Goal: Find specific page/section: Find specific page/section

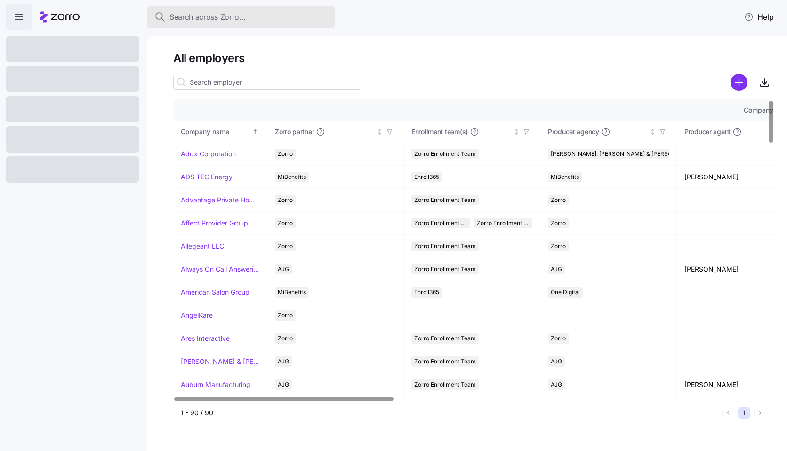
click at [256, 16] on div "Search across Zorro..." at bounding box center [240, 17] width 173 height 12
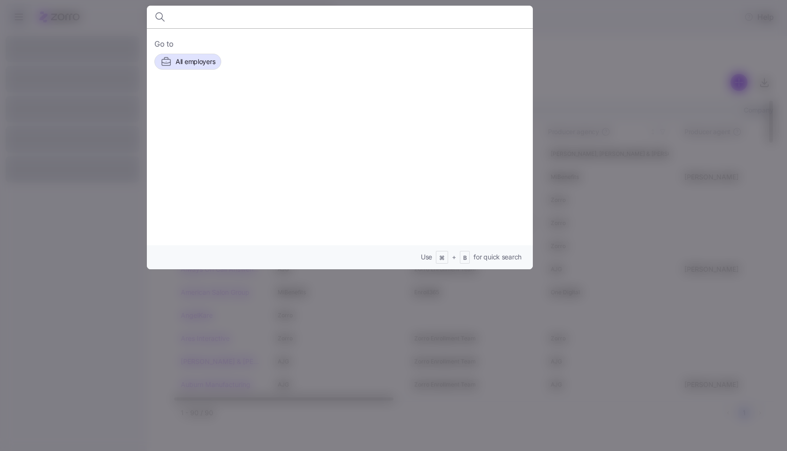
type input "c33f43bf-809d-4b30-a0bf-5df8c40699e9"
